Goal: Find contact information: Find contact information

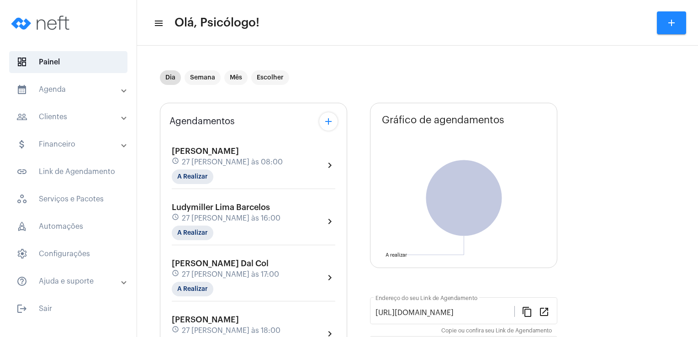
click at [63, 116] on mat-panel-title "people_outline Clientes" at bounding box center [68, 116] width 105 height 11
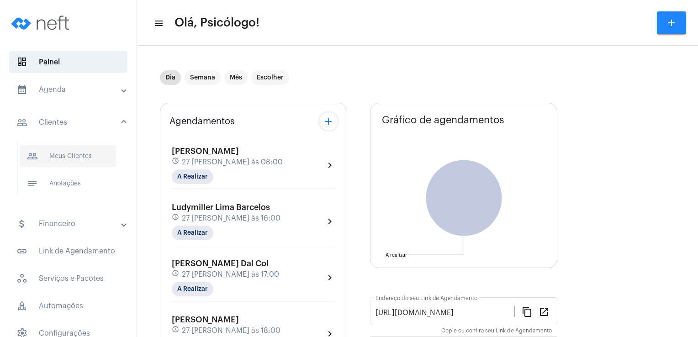
click at [78, 161] on span "people_outline Meus Clientes" at bounding box center [68, 156] width 96 height 22
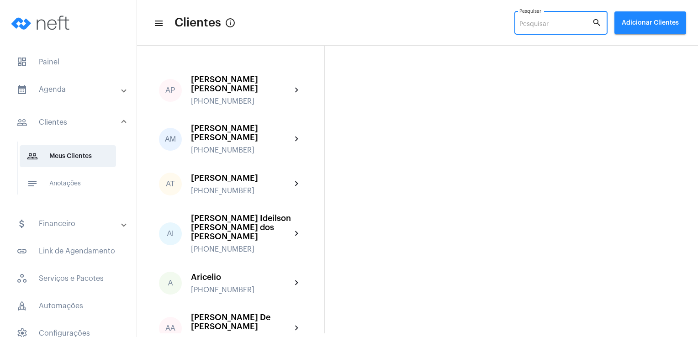
click at [542, 22] on input "Pesquisar" at bounding box center [555, 24] width 73 height 7
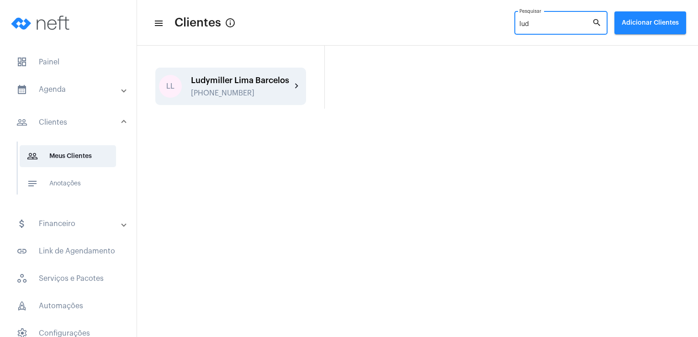
type input "lud"
click at [258, 85] on div "Ludymiller Lima Barcelos [PHONE_NUMBER]" at bounding box center [241, 86] width 100 height 21
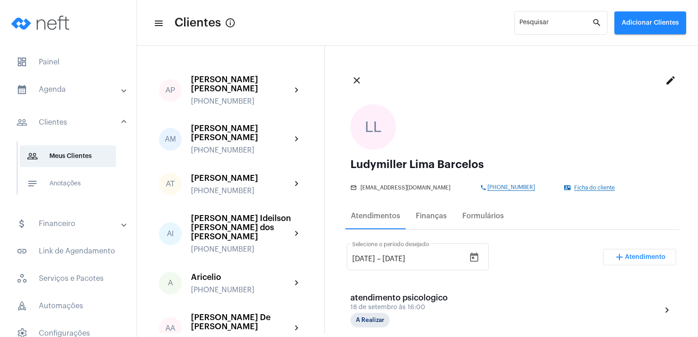
click at [382, 189] on span "[EMAIL_ADDRESS][DOMAIN_NAME]" at bounding box center [405, 188] width 90 height 6
copy div "[EMAIL_ADDRESS][DOMAIN_NAME] phone"
